Goal: Information Seeking & Learning: Learn about a topic

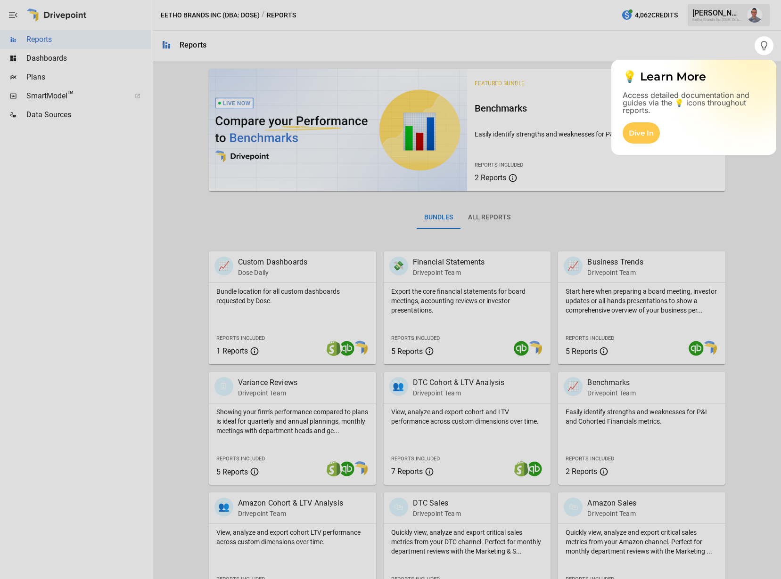
click at [708, 42] on div at bounding box center [377, 289] width 754 height 579
click at [643, 130] on div "Dive In" at bounding box center [640, 132] width 37 height 21
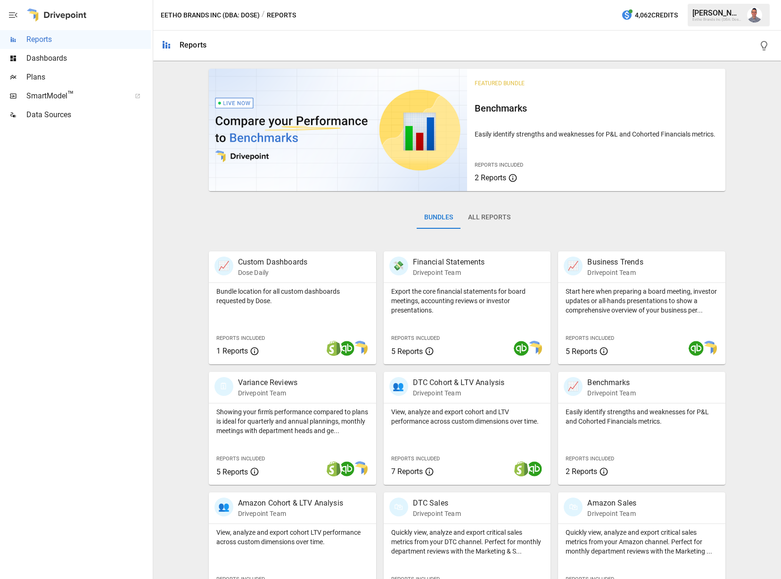
click at [41, 62] on span "Dashboards" at bounding box center [88, 58] width 124 height 11
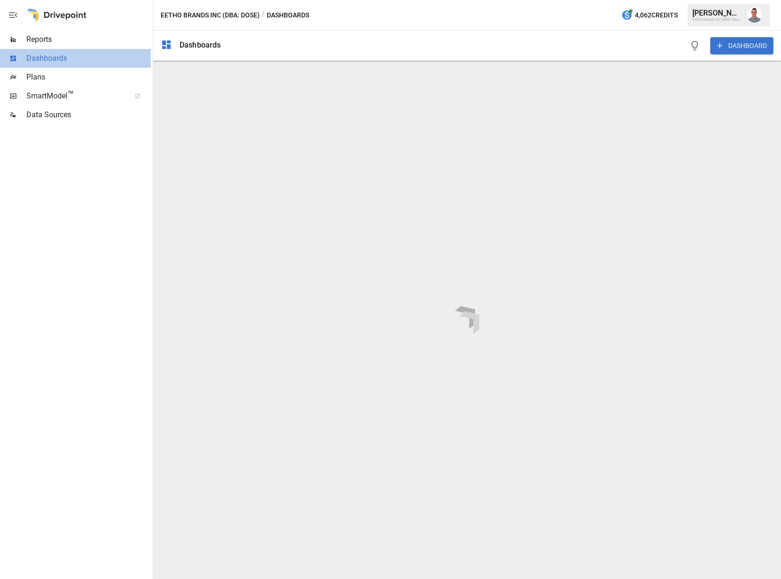
drag, startPoint x: 42, startPoint y: 55, endPoint x: 44, endPoint y: 46, distance: 9.1
click at [42, 55] on span "Dashboards" at bounding box center [88, 58] width 124 height 11
click at [44, 44] on span "Reports" at bounding box center [88, 39] width 124 height 11
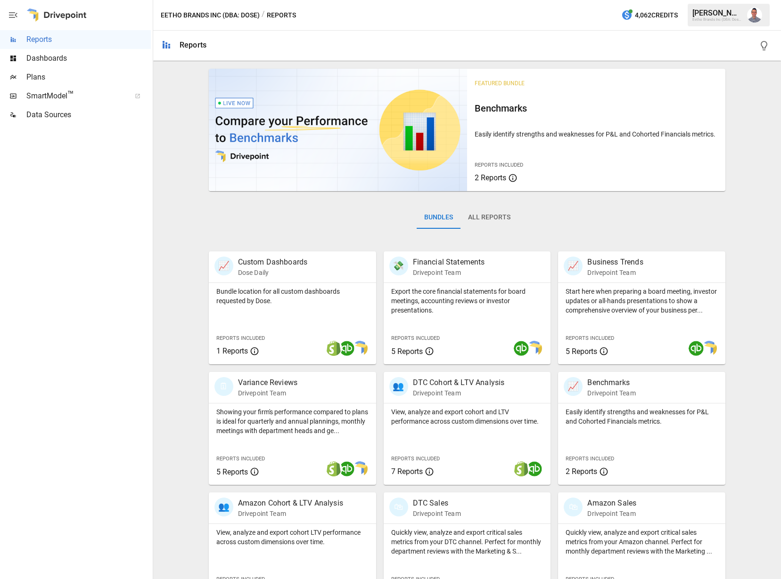
click at [720, 17] on div "Eetho Brands Inc (DBA: Dose)" at bounding box center [716, 19] width 49 height 4
click at [738, 15] on div "[PERSON_NAME]" at bounding box center [716, 12] width 49 height 9
click at [195, 48] on div "Reports" at bounding box center [192, 45] width 27 height 9
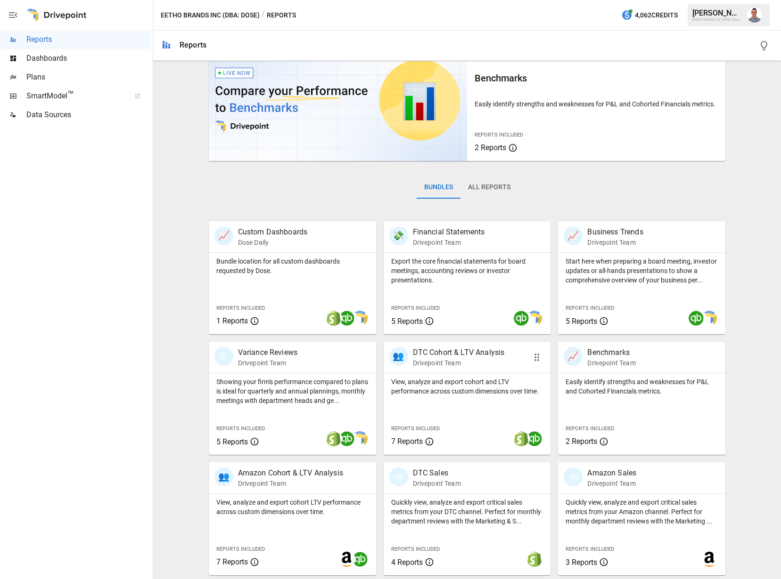
click at [447, 354] on p "DTC Cohort & LTV Analysis" at bounding box center [459, 352] width 92 height 11
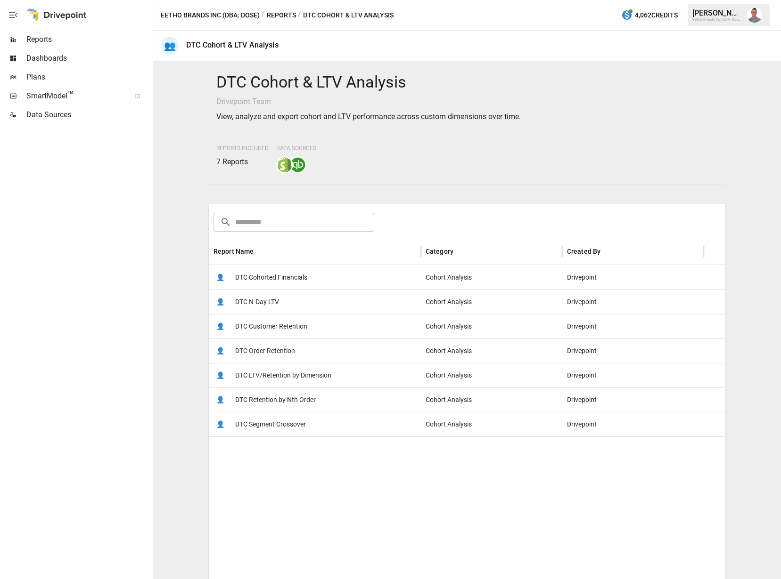
click at [271, 328] on span "DTC Customer Retention" at bounding box center [271, 327] width 72 height 24
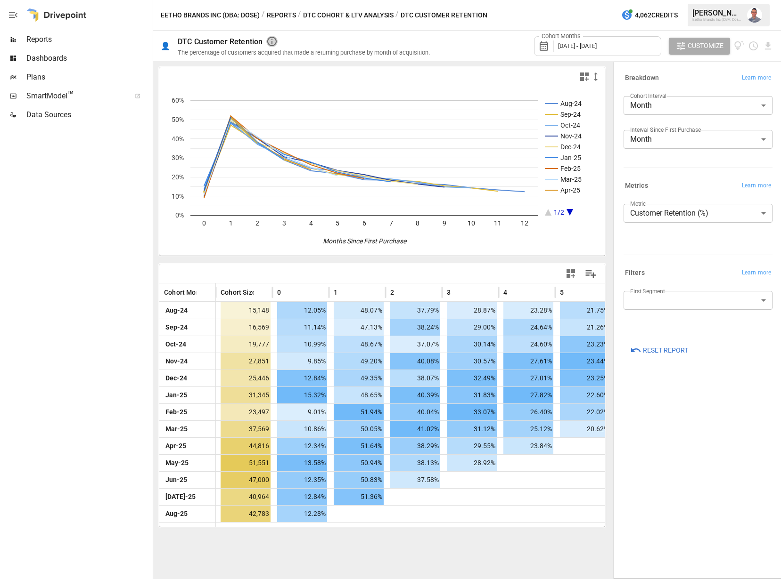
click at [275, 42] on icon "button" at bounding box center [271, 41] width 11 height 11
